Goal: Task Accomplishment & Management: Manage account settings

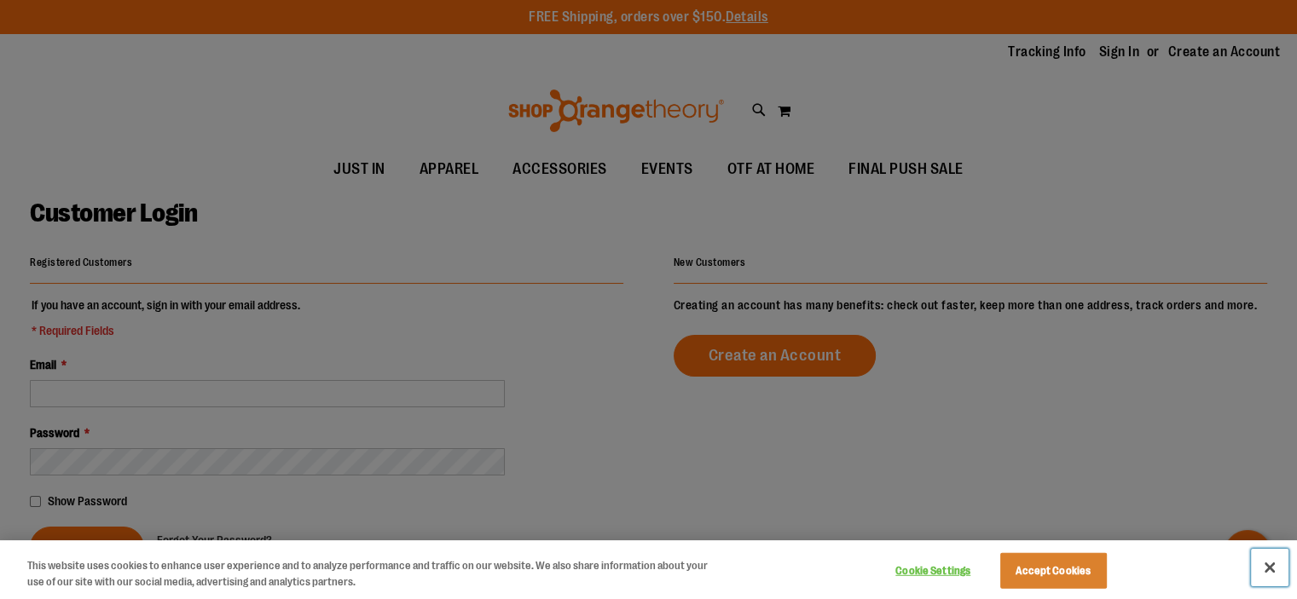
click at [1281, 562] on button "Close" at bounding box center [1270, 568] width 38 height 38
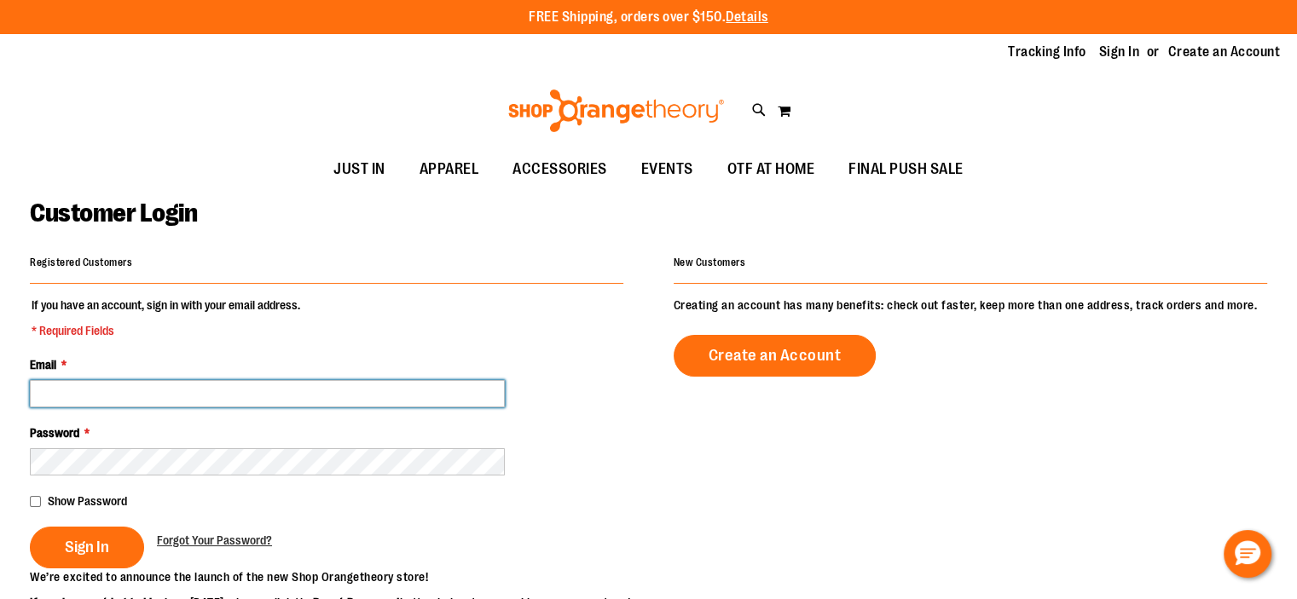
click at [392, 391] on input "Email *" at bounding box center [267, 393] width 475 height 27
type input "**********"
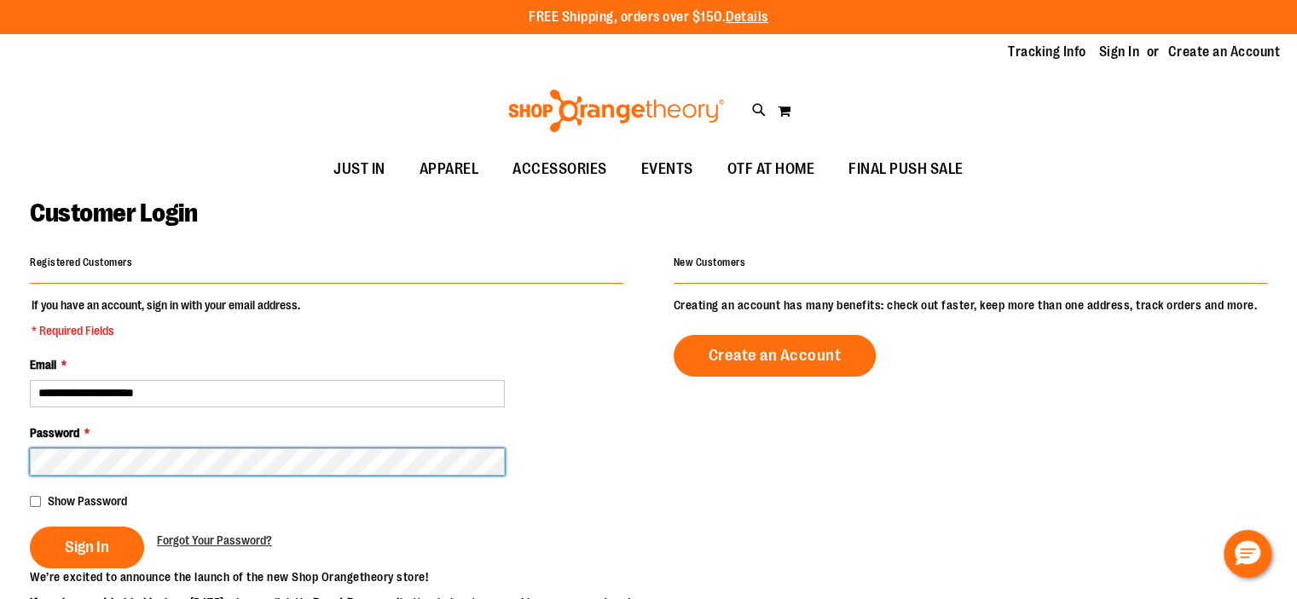
click at [30, 527] on button "Sign In" at bounding box center [87, 548] width 114 height 42
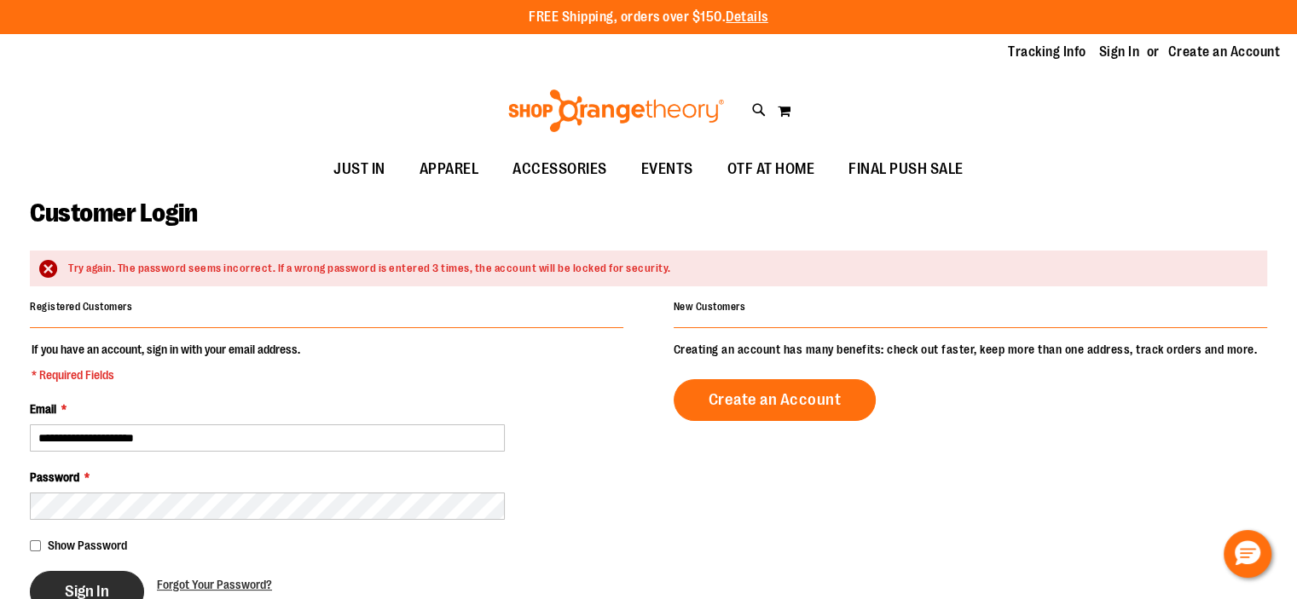
click at [101, 580] on button "Sign In" at bounding box center [87, 592] width 114 height 42
click at [548, 93] on img at bounding box center [616, 111] width 221 height 43
